Goal: Task Accomplishment & Management: Use online tool/utility

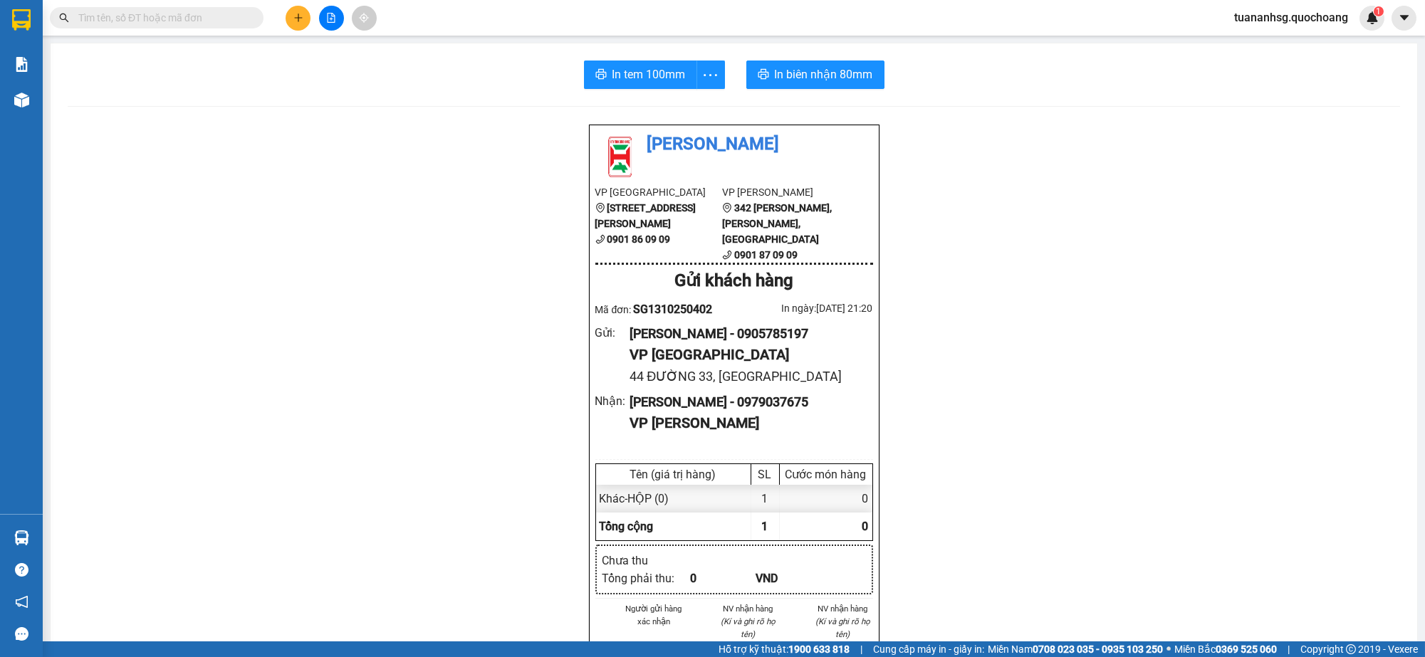
scroll to position [81, 0]
click at [297, 20] on div at bounding box center [712, 328] width 1425 height 657
click at [303, 16] on button at bounding box center [298, 18] width 25 height 25
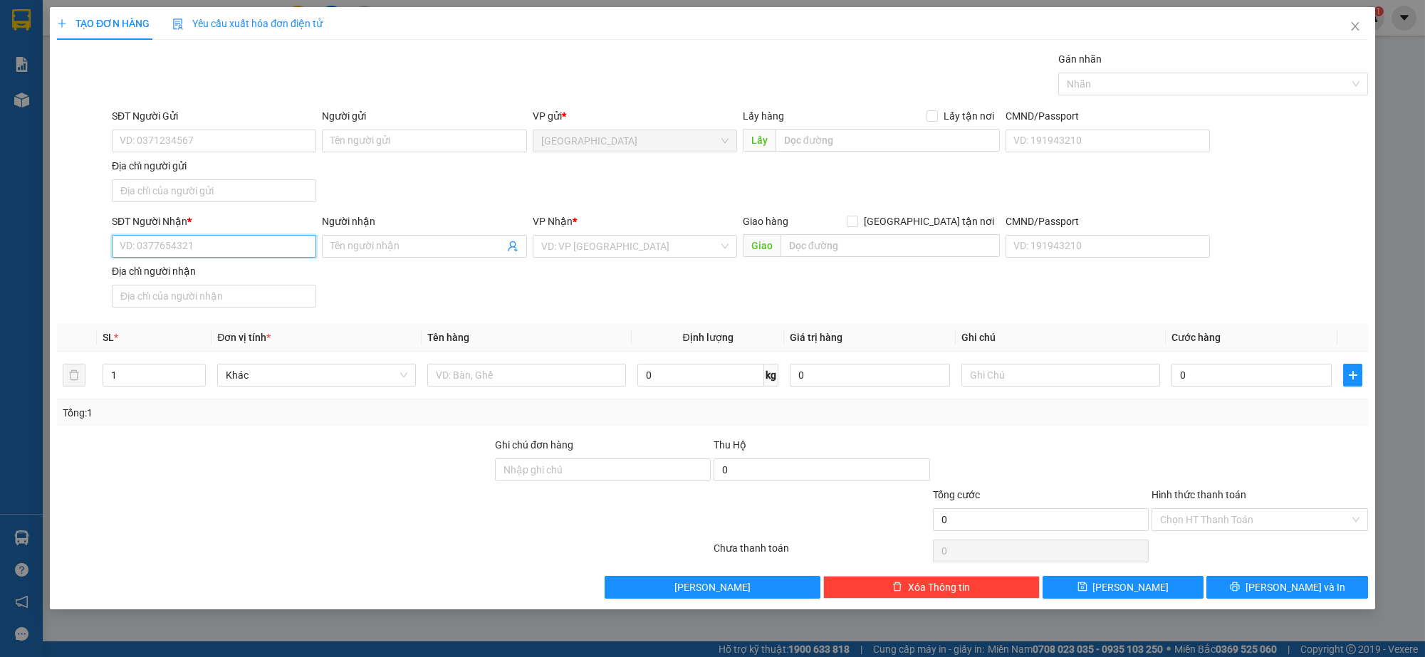
click at [251, 249] on input "SĐT Người Nhận *" at bounding box center [214, 246] width 204 height 23
type input "000000000000"
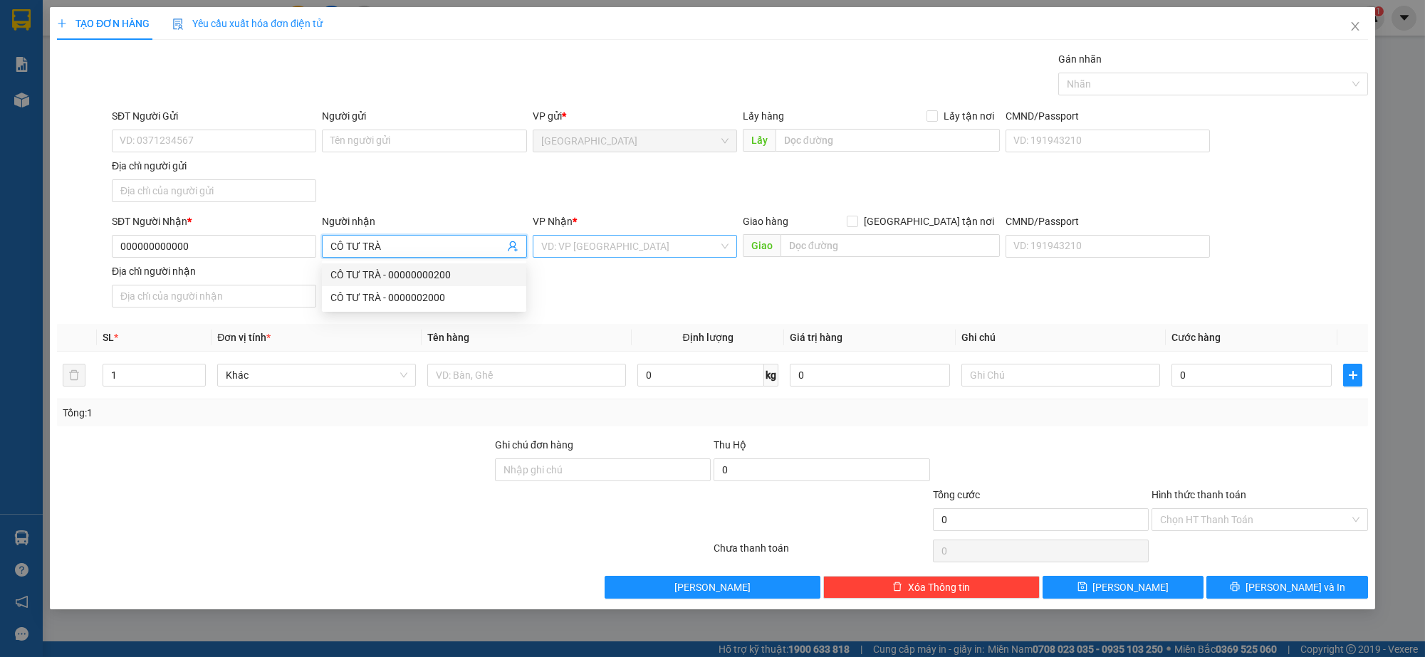
type input "CÔ TƯ TRÀ"
click at [588, 255] on input "search" at bounding box center [629, 246] width 177 height 21
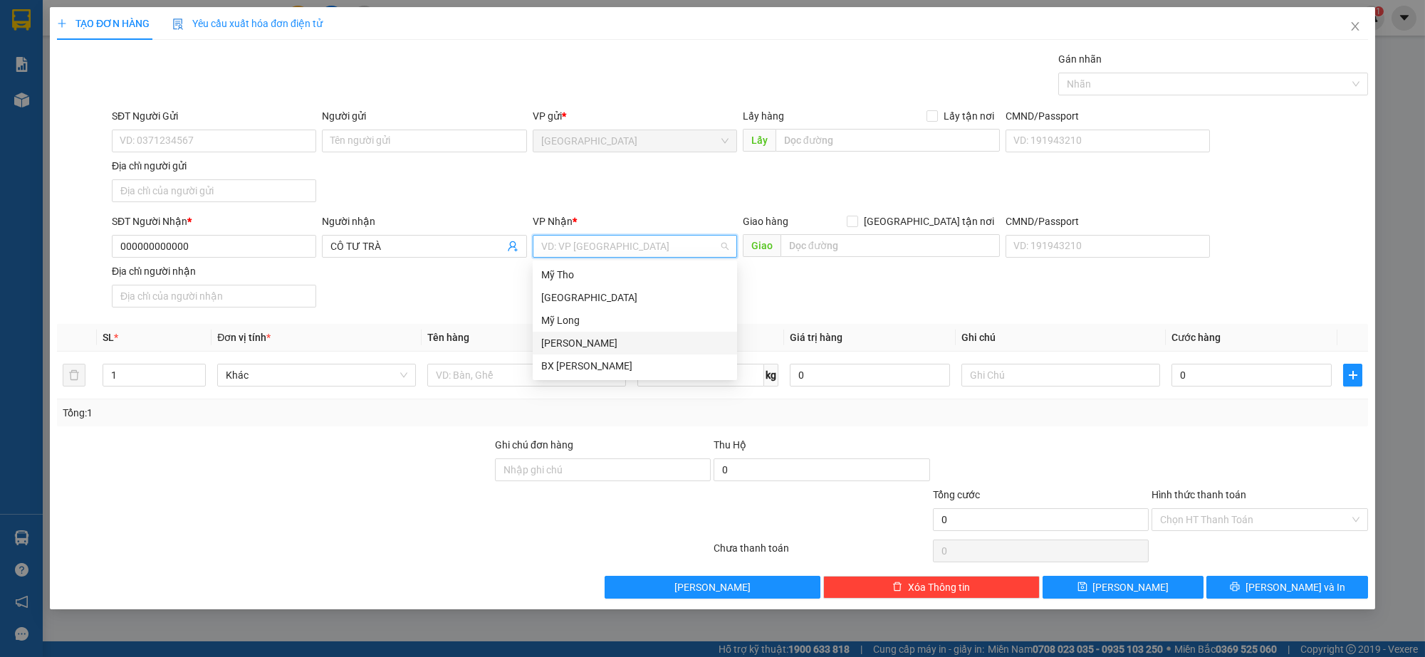
click at [571, 347] on div "[PERSON_NAME]" at bounding box center [634, 344] width 187 height 16
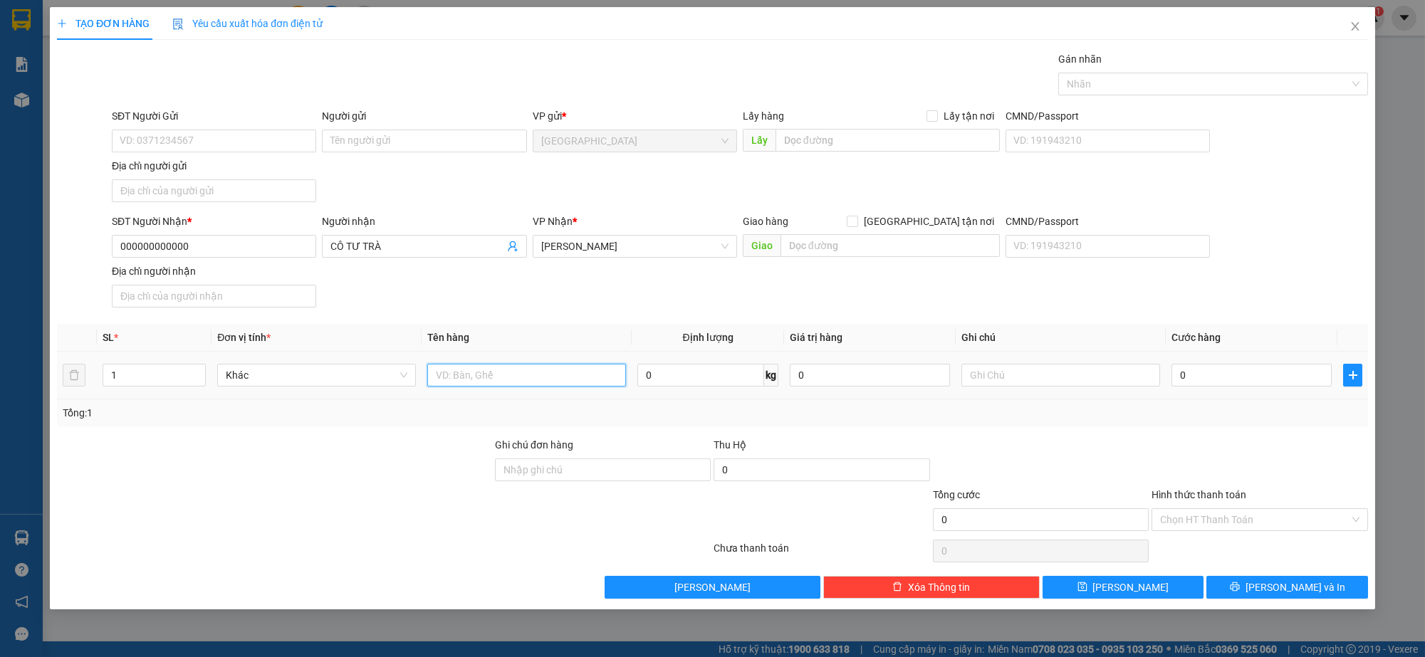
click at [504, 380] on input "text" at bounding box center [526, 375] width 199 height 23
type input "BAO"
click at [1240, 591] on icon "printer" at bounding box center [1235, 587] width 10 height 10
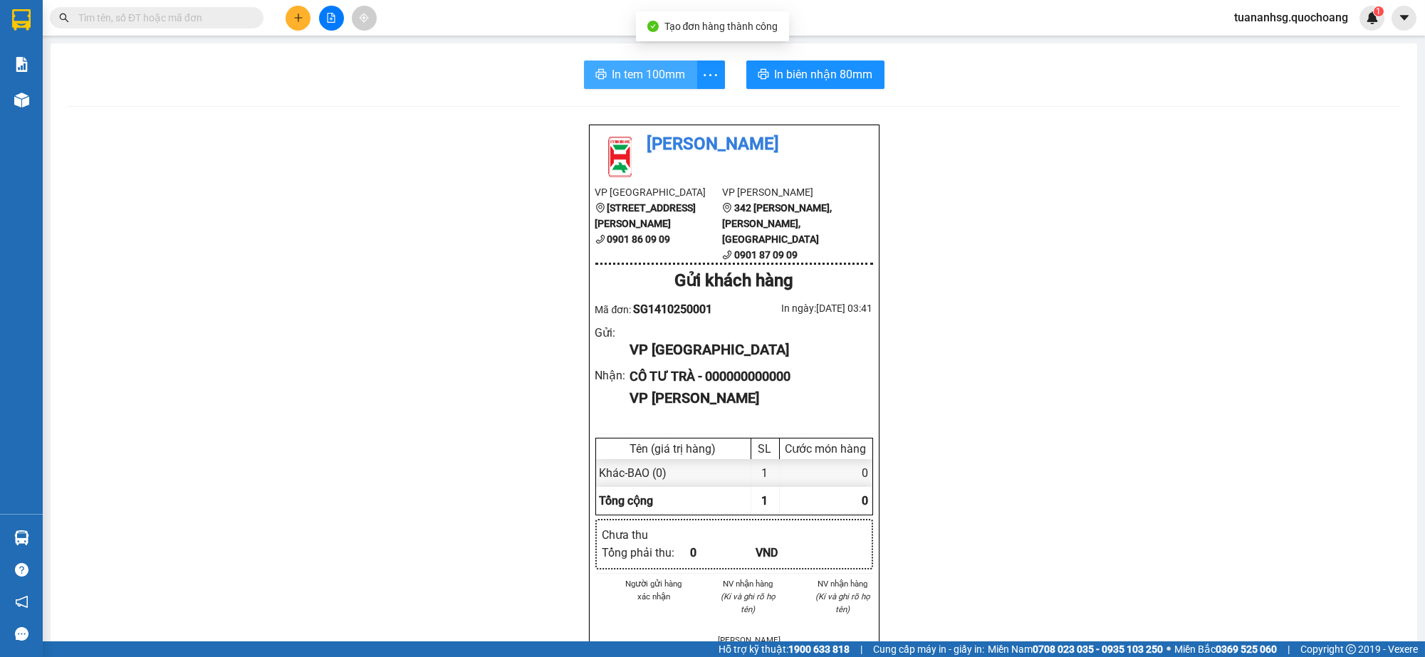
click at [651, 73] on span "In tem 100mm" at bounding box center [649, 75] width 73 height 18
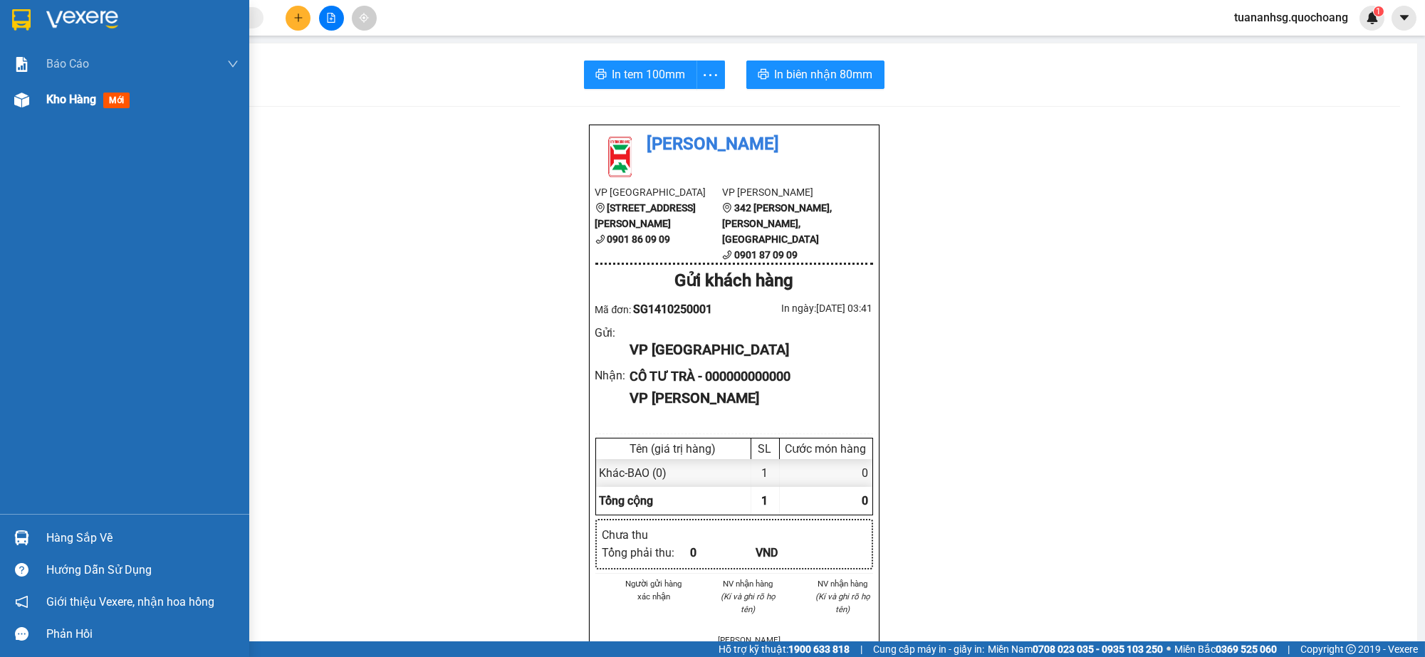
click at [55, 100] on span "Kho hàng" at bounding box center [71, 100] width 50 height 14
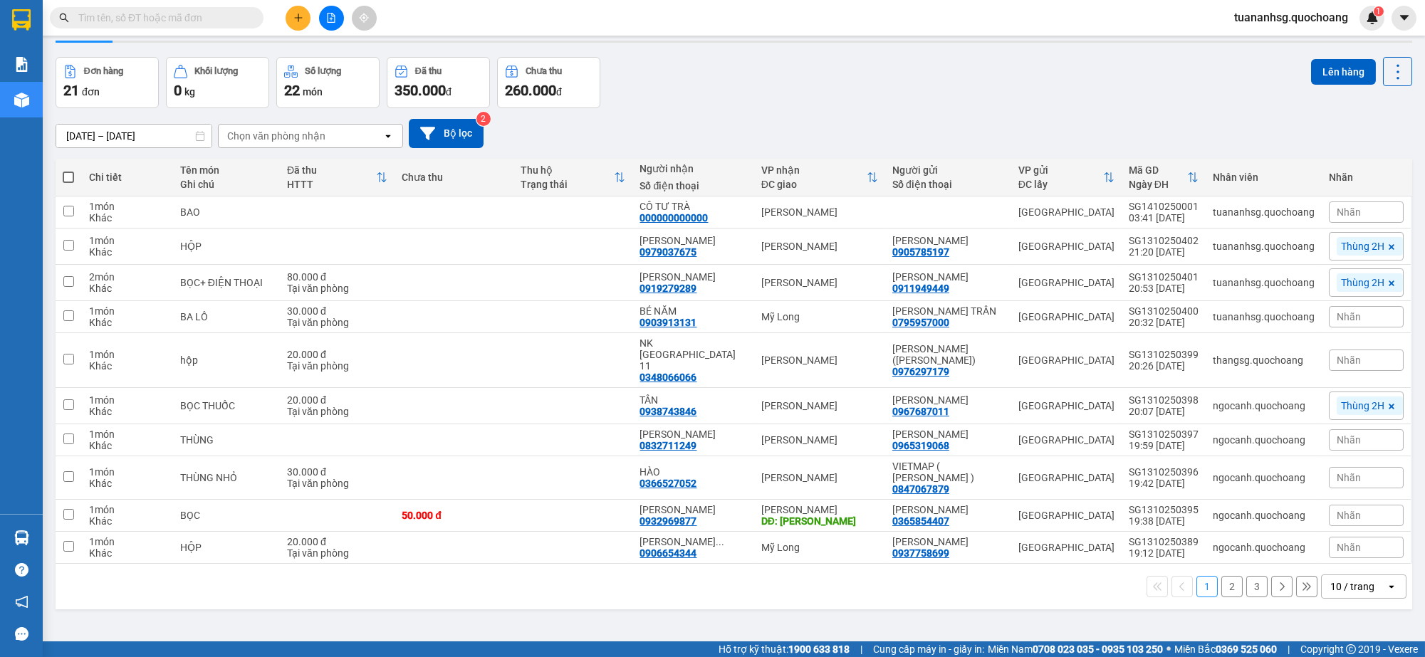
scroll to position [65, 0]
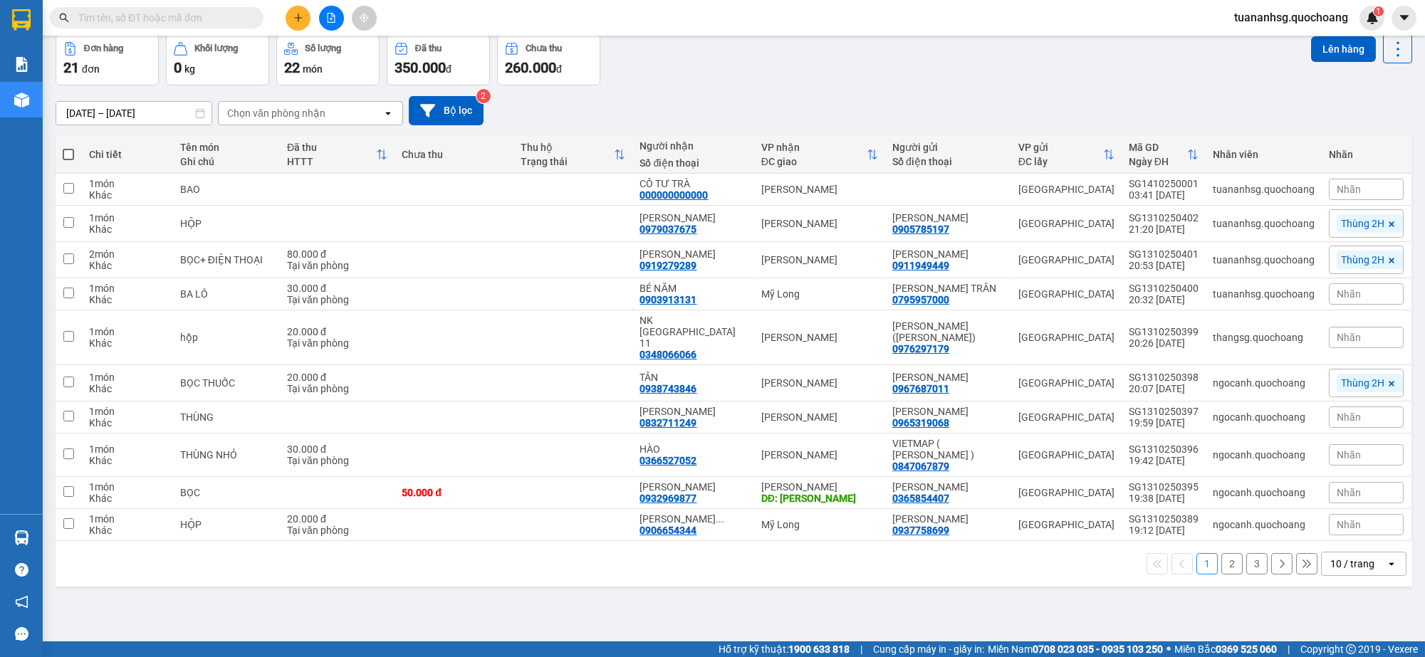
click at [1337, 557] on div "10 / trang" at bounding box center [1353, 564] width 44 height 14
click at [1356, 529] on div "100 / trang" at bounding box center [1350, 522] width 85 height 26
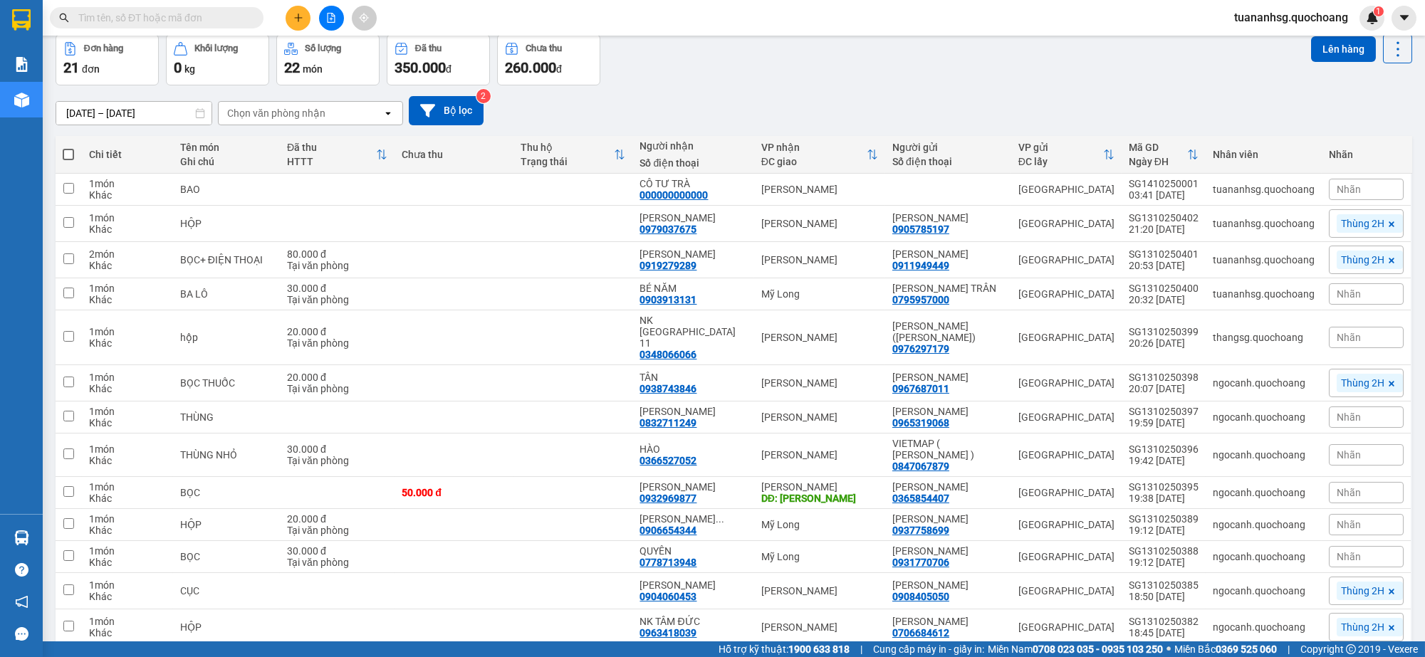
click at [70, 147] on label at bounding box center [69, 154] width 12 height 14
click at [68, 147] on input "checkbox" at bounding box center [68, 147] width 0 height 0
checkbox input "true"
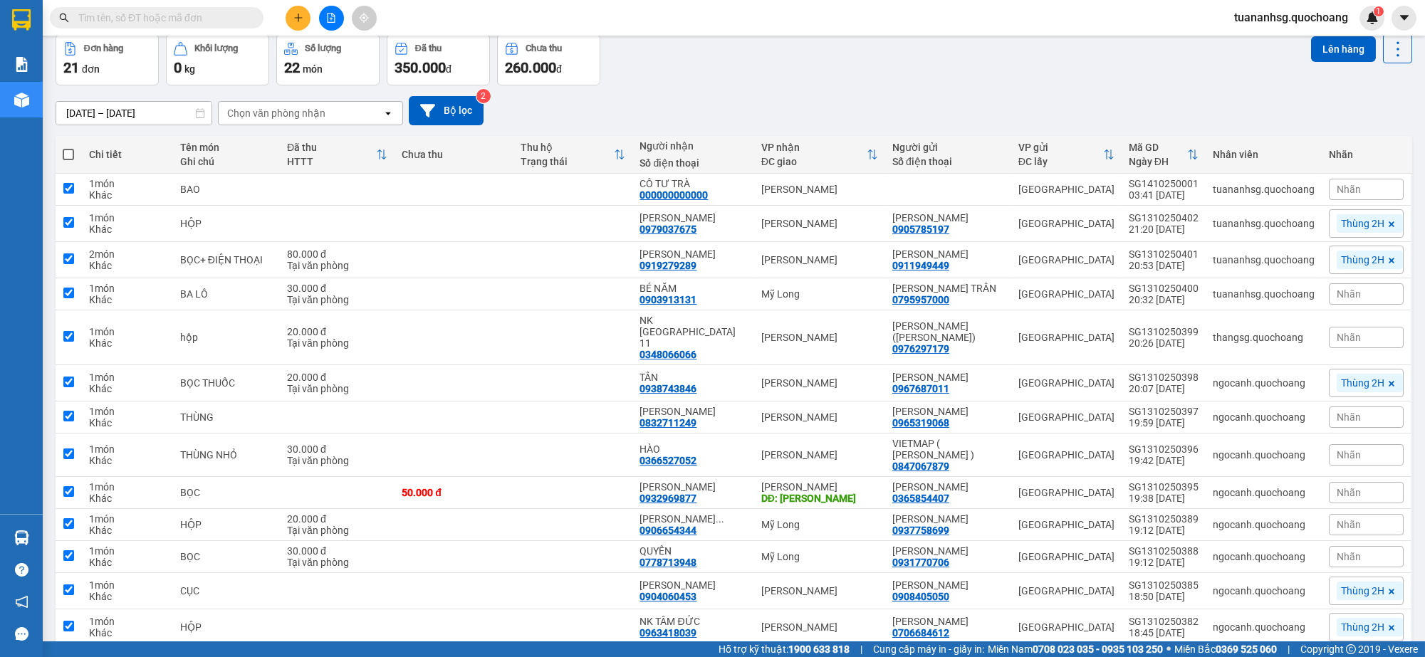
checkbox input "true"
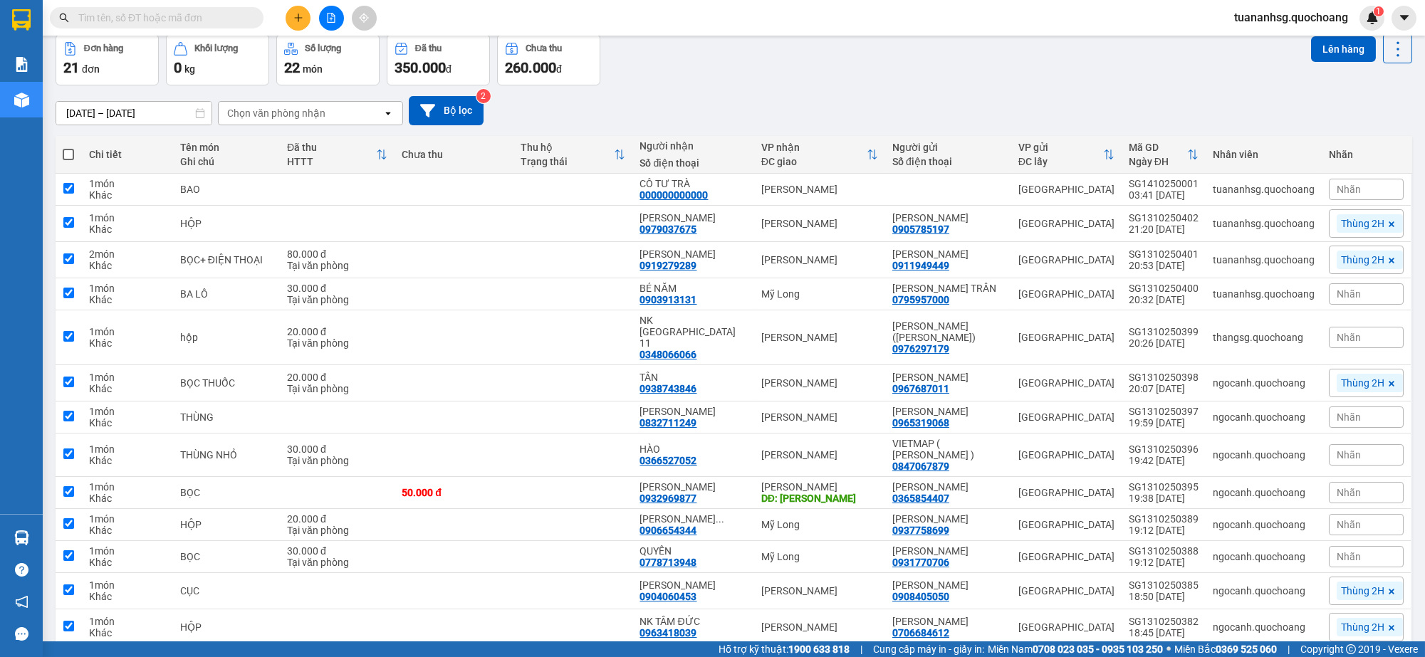
checkbox input "true"
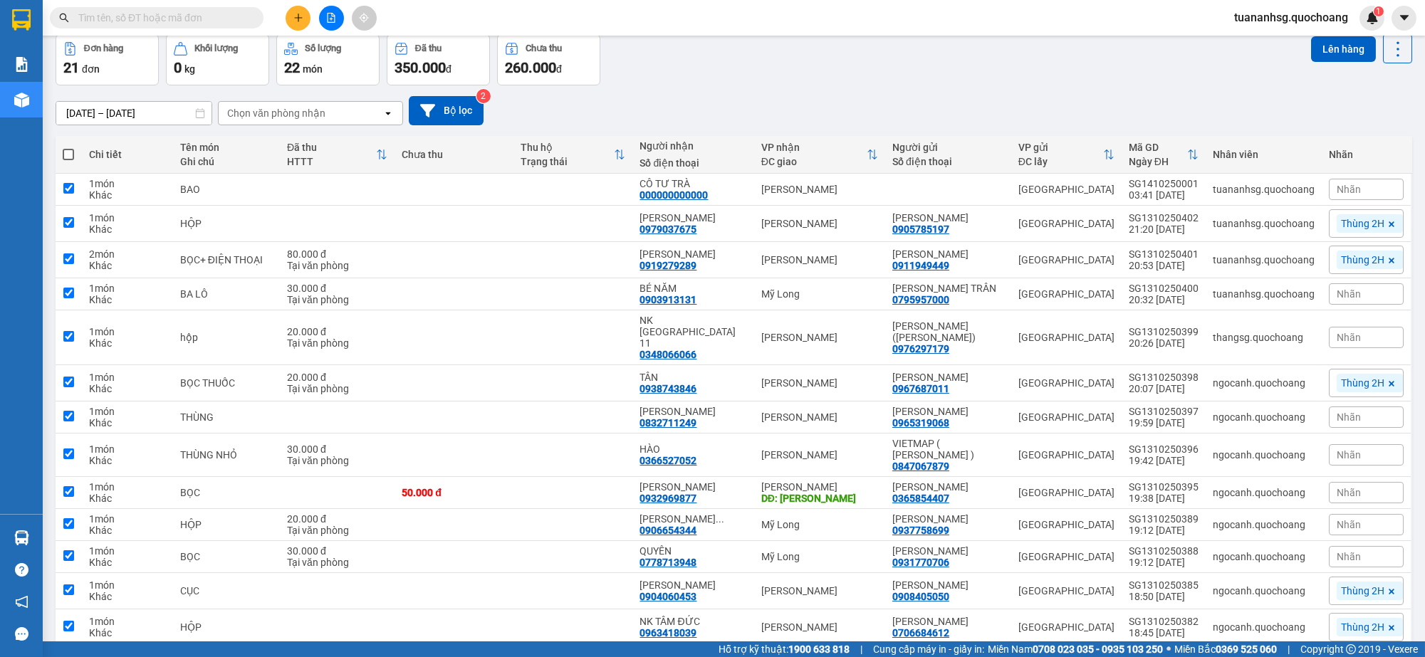
checkbox input "true"
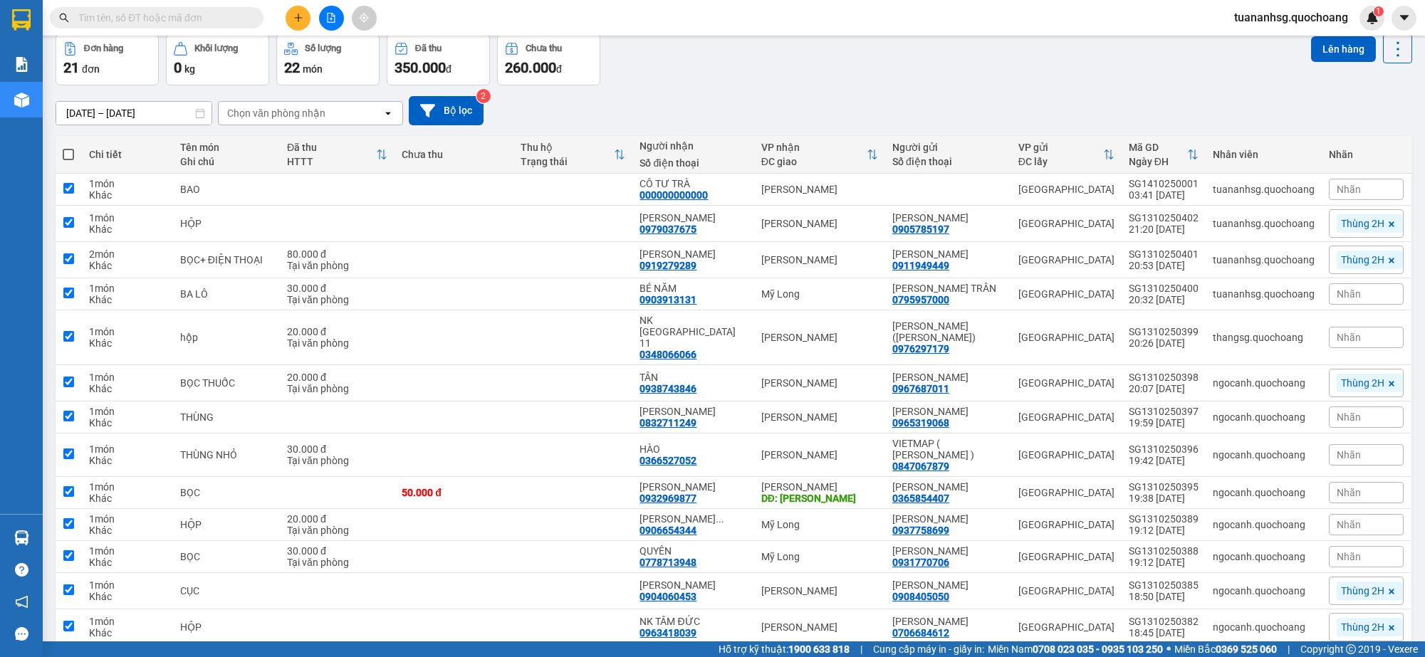
checkbox input "true"
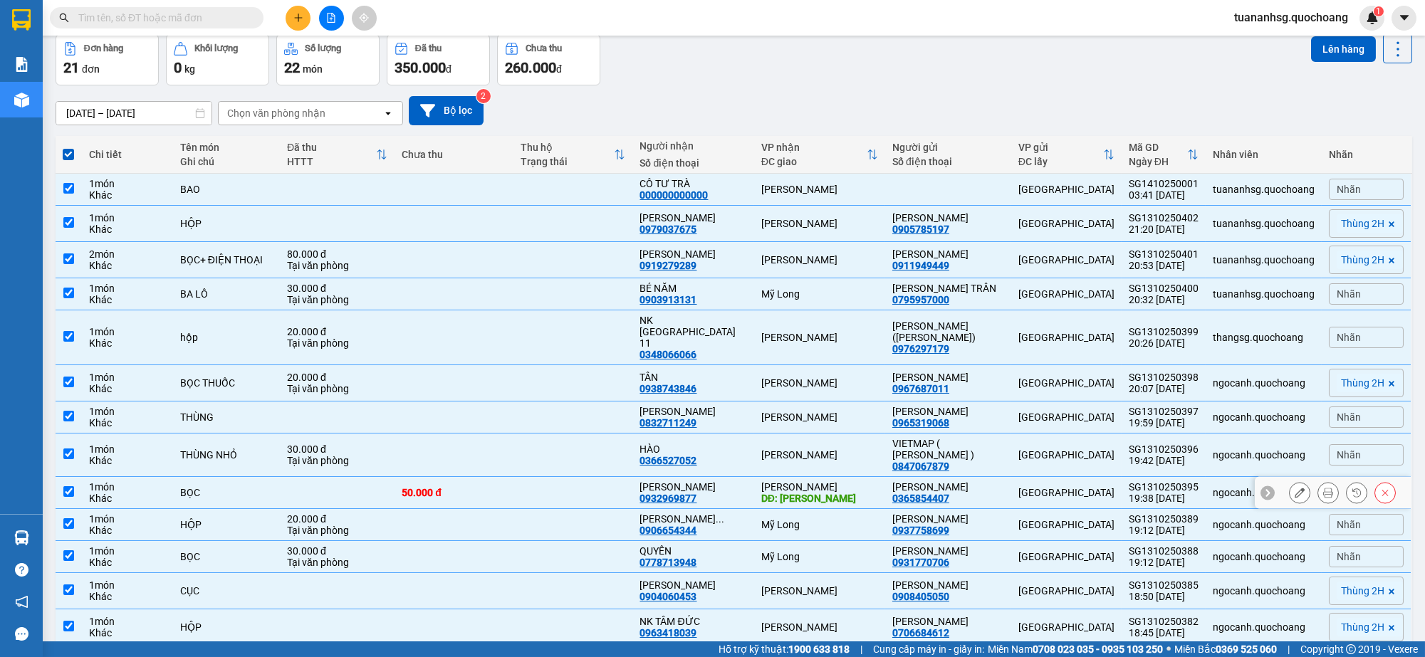
click at [362, 479] on td at bounding box center [337, 493] width 115 height 32
checkbox input "false"
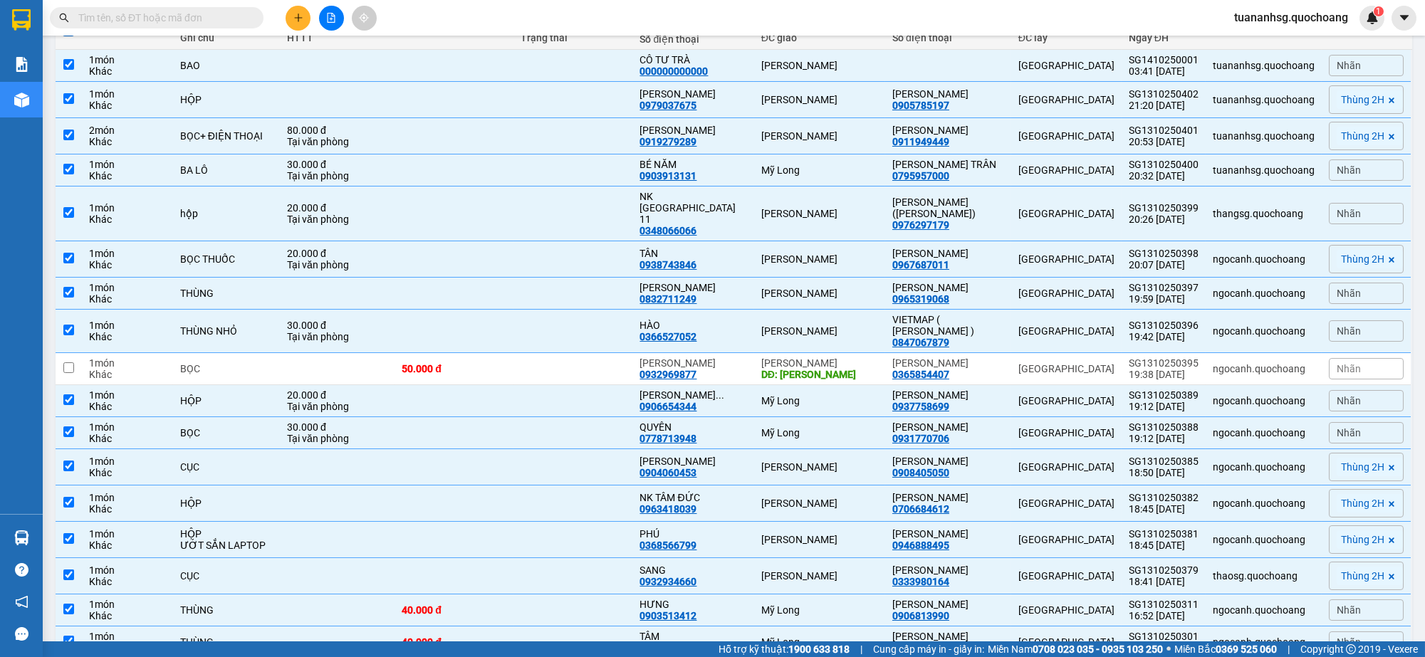
scroll to position [0, 0]
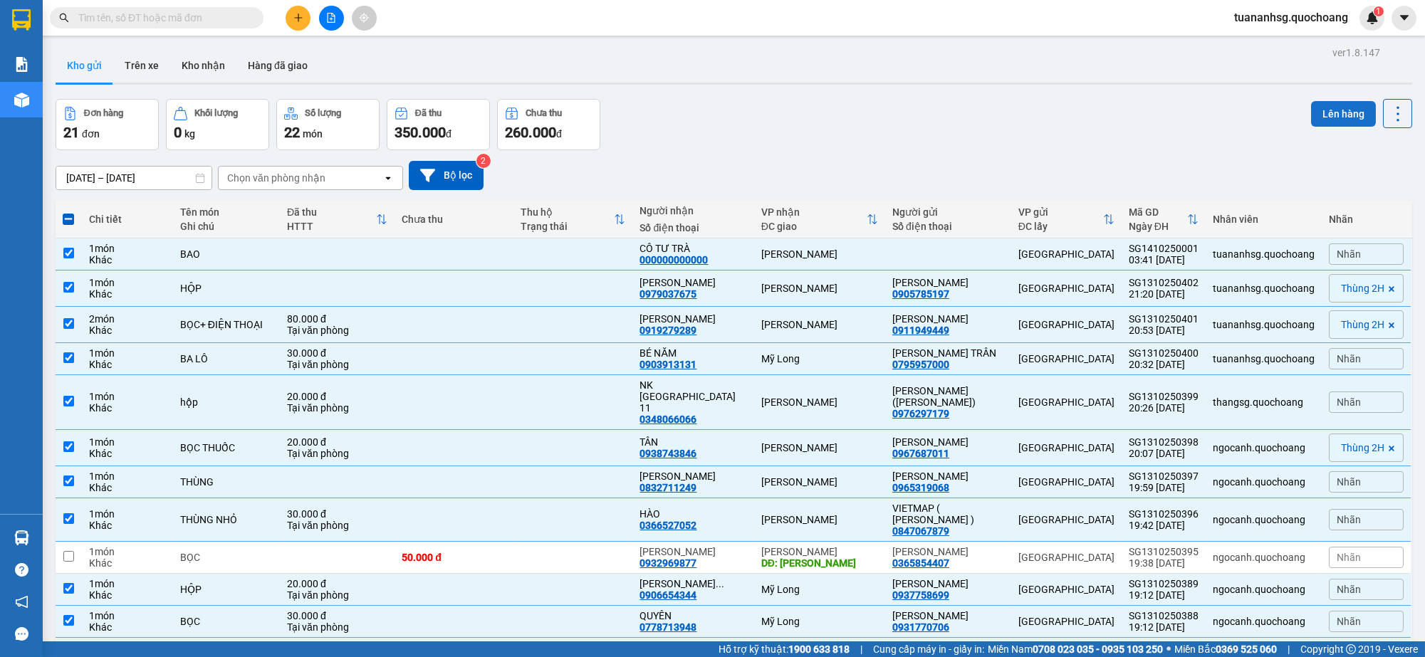
click at [1321, 122] on button "Lên hàng" at bounding box center [1343, 114] width 65 height 26
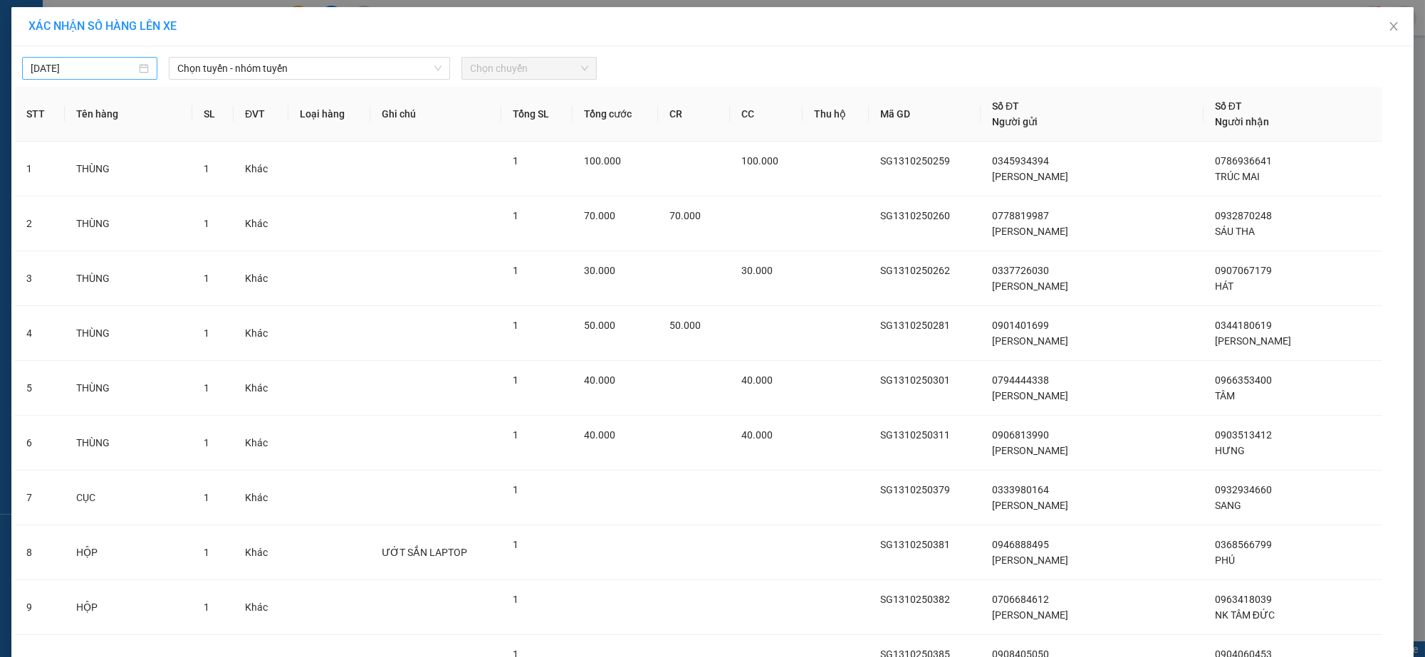
type input "[DATE]"
click at [103, 65] on input "[DATE]" at bounding box center [83, 69] width 105 height 16
click at [223, 76] on span "Chọn tuyến - nhóm tuyến" at bounding box center [309, 68] width 265 height 21
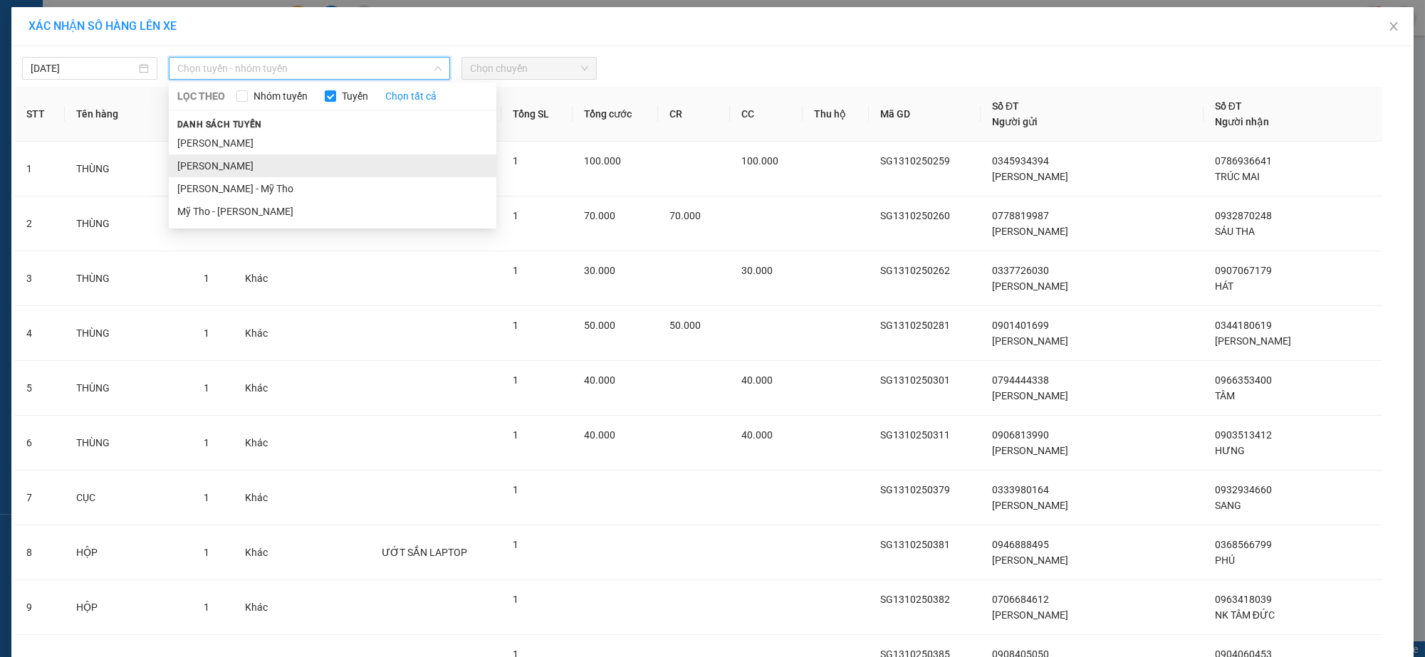
click at [216, 162] on li "[PERSON_NAME]" at bounding box center [333, 166] width 328 height 23
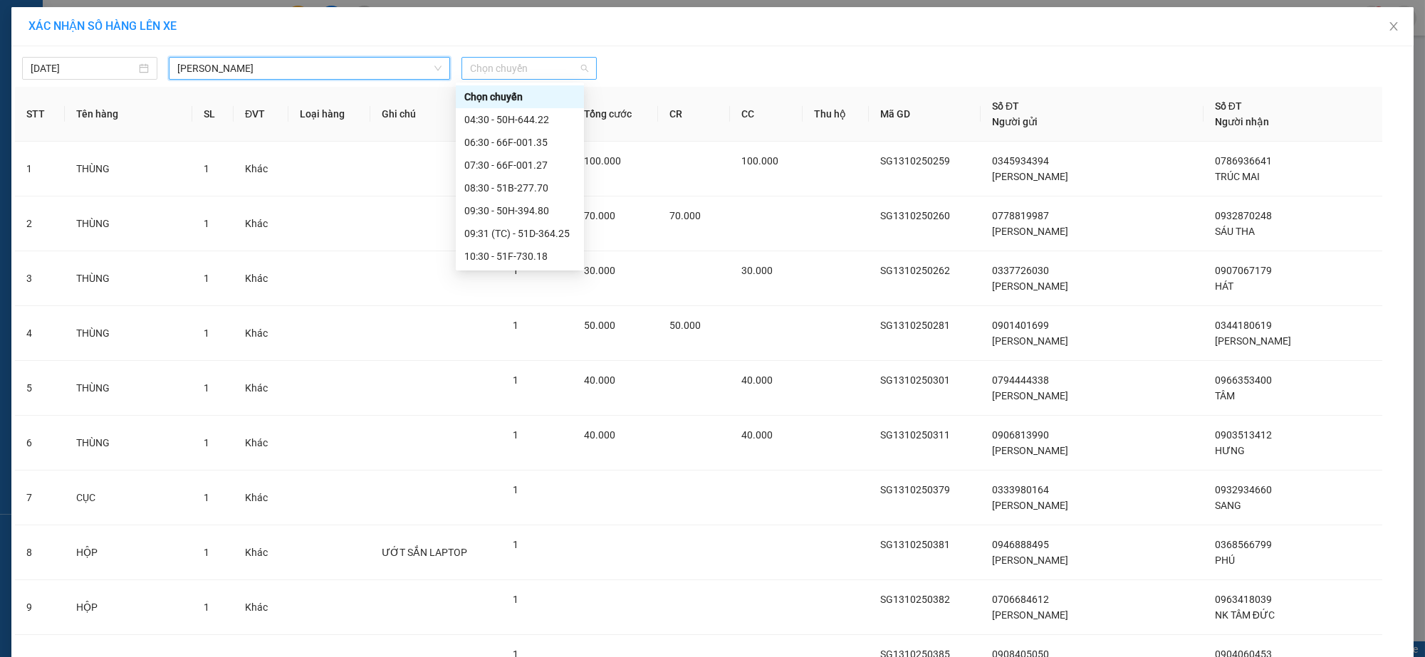
click at [470, 72] on span "Chọn chuyến" at bounding box center [529, 68] width 118 height 21
click at [487, 117] on div "04:30 - 50H-644.22" at bounding box center [519, 120] width 111 height 16
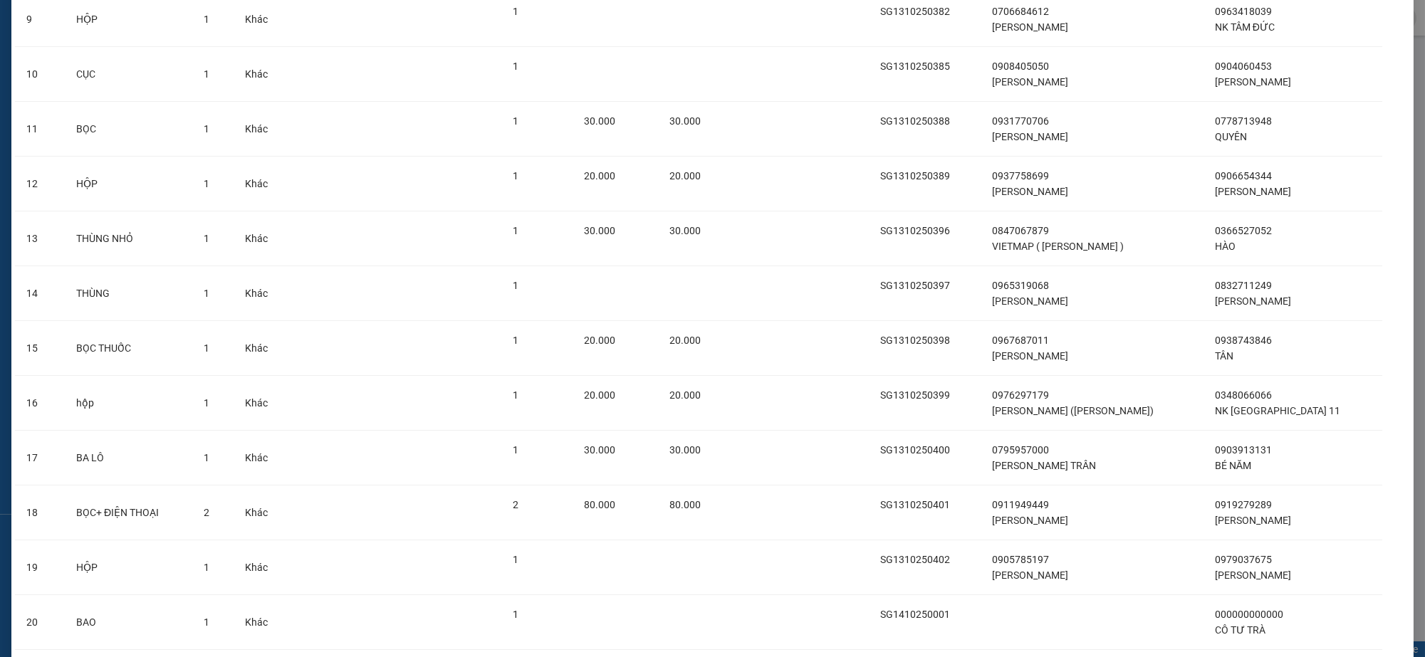
scroll to position [692, 0]
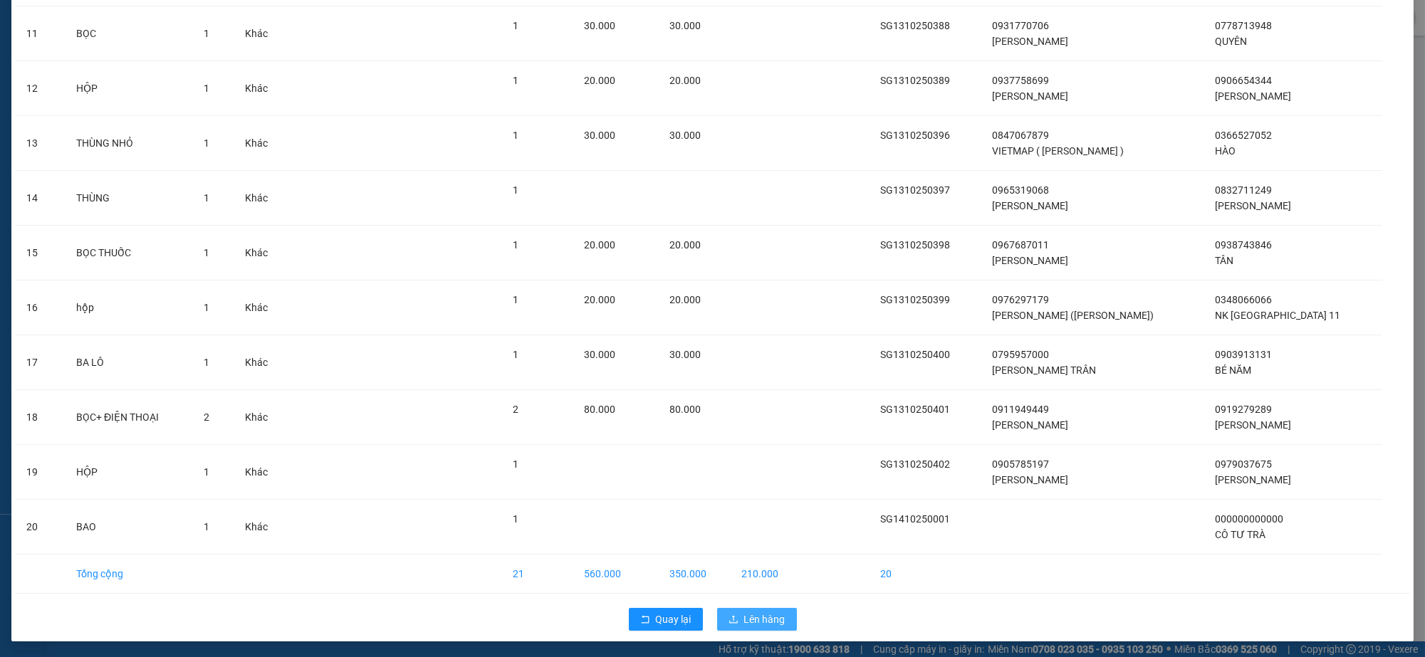
click at [770, 615] on span "Lên hàng" at bounding box center [764, 620] width 41 height 16
